Goal: Task Accomplishment & Management: Manage account settings

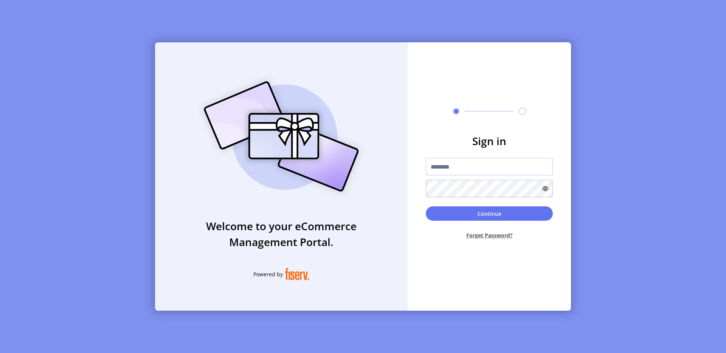
click at [454, 167] on input "text" at bounding box center [489, 166] width 127 height 17
type input "**********"
click at [482, 217] on button "Continue" at bounding box center [489, 214] width 127 height 14
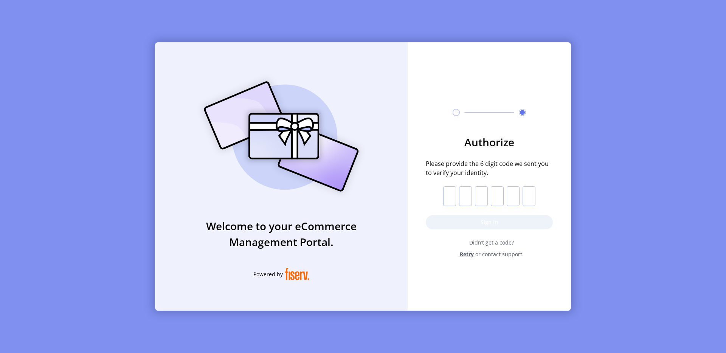
click at [449, 197] on input "text" at bounding box center [449, 197] width 13 height 20
paste input "*"
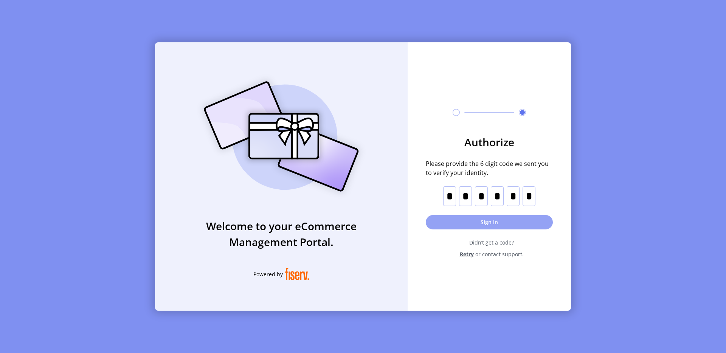
type input "*"
click at [472, 224] on button "Sign in" at bounding box center [489, 222] width 127 height 14
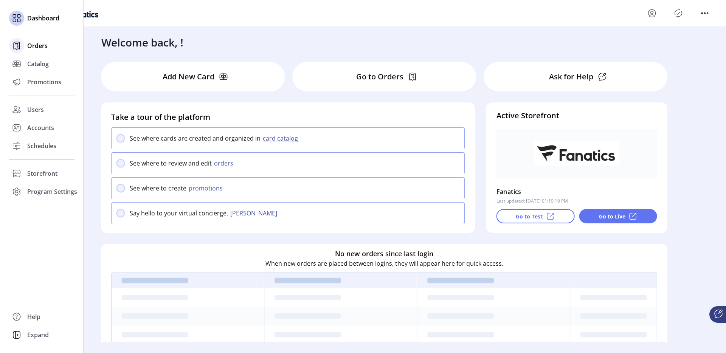
click at [39, 50] on span "Orders" at bounding box center [37, 45] width 20 height 9
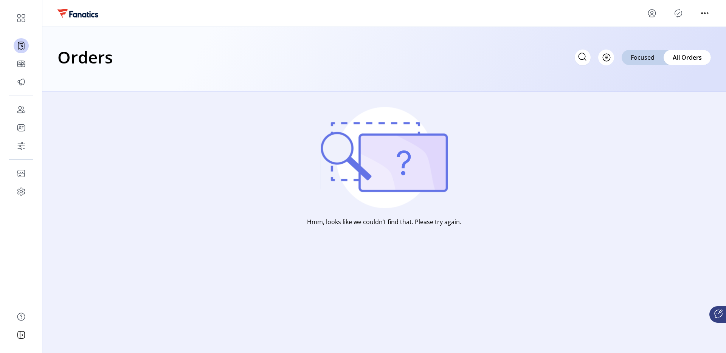
click at [651, 9] on icon "menu" at bounding box center [652, 13] width 12 height 12
click at [664, 49] on link "Sign Out" at bounding box center [680, 43] width 66 height 12
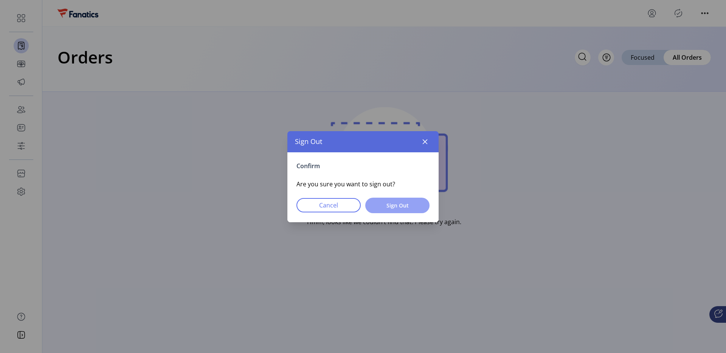
click at [414, 201] on button "Sign Out" at bounding box center [397, 206] width 64 height 16
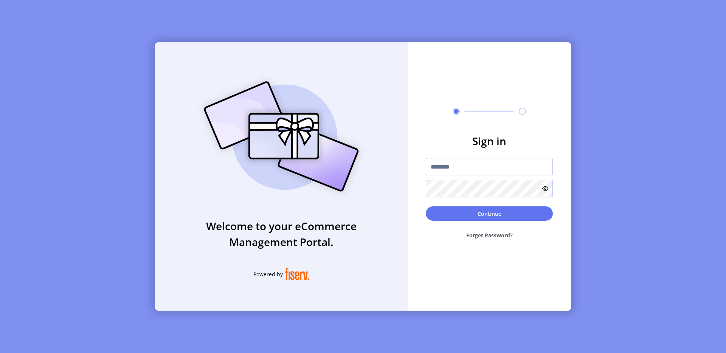
click at [458, 173] on input "text" at bounding box center [489, 166] width 127 height 17
type input "**********"
click at [479, 214] on button "Continue" at bounding box center [489, 214] width 127 height 14
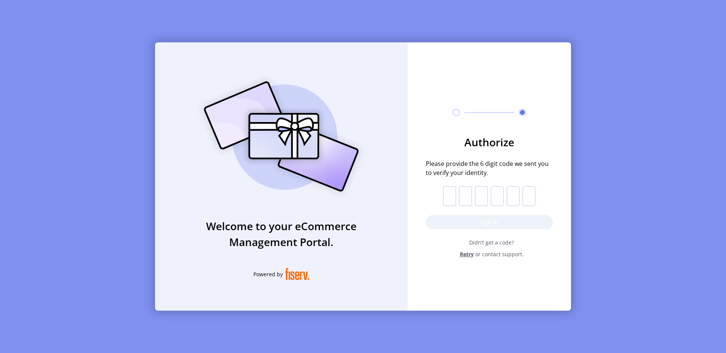
click at [451, 194] on input "text" at bounding box center [449, 197] width 13 height 20
paste input "*"
type input "*"
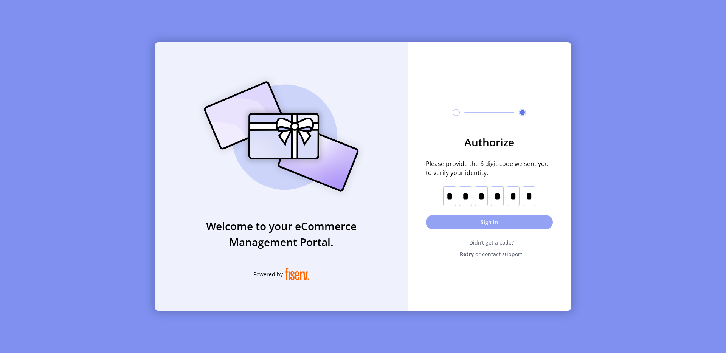
click at [464, 219] on button "Sign in" at bounding box center [489, 222] width 127 height 14
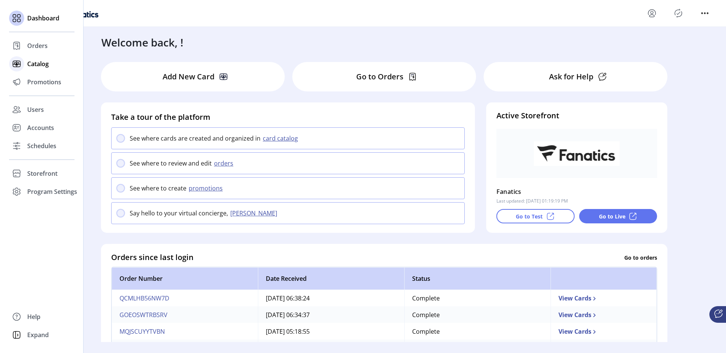
click at [25, 65] on div "Catalog" at bounding box center [41, 64] width 65 height 18
click at [41, 45] on span "Orders" at bounding box center [37, 45] width 20 height 9
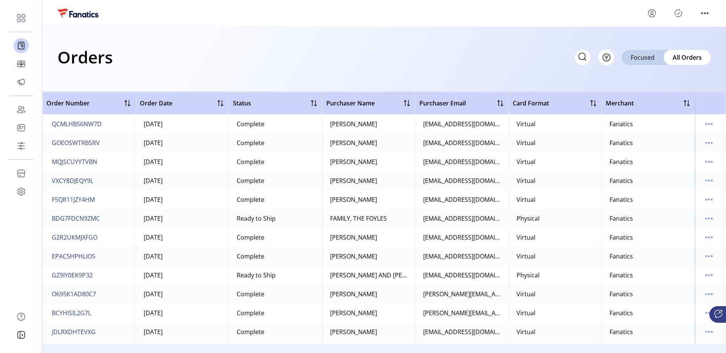
click at [653, 11] on icon "menu" at bounding box center [652, 13] width 12 height 12
click at [672, 41] on span "Sign Out" at bounding box center [679, 43] width 57 height 6
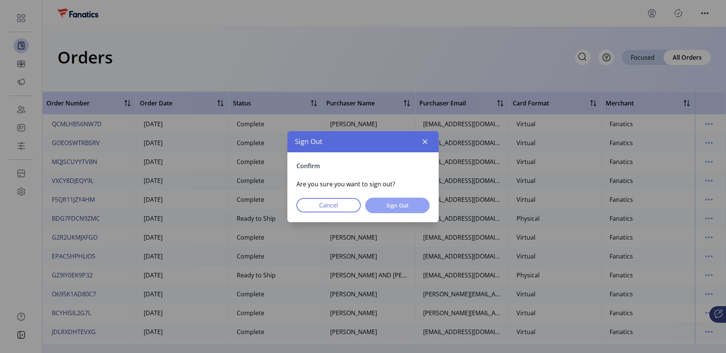
click at [421, 205] on button "Sign Out" at bounding box center [397, 206] width 64 height 16
